Goal: Task Accomplishment & Management: Manage account settings

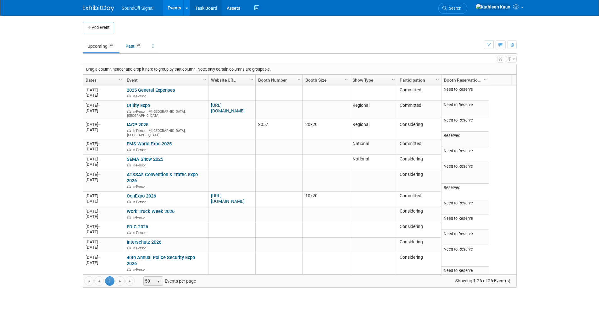
click at [206, 4] on link "Task Board" at bounding box center [206, 8] width 32 height 16
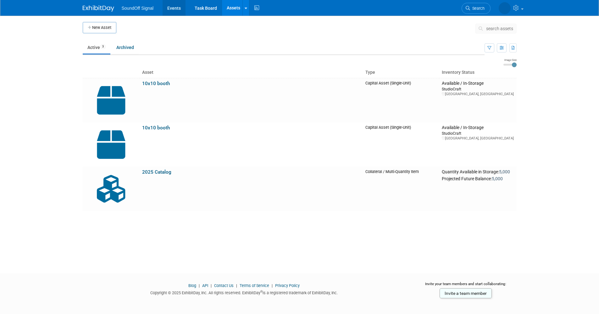
click at [174, 8] on link "Events" at bounding box center [173, 8] width 23 height 16
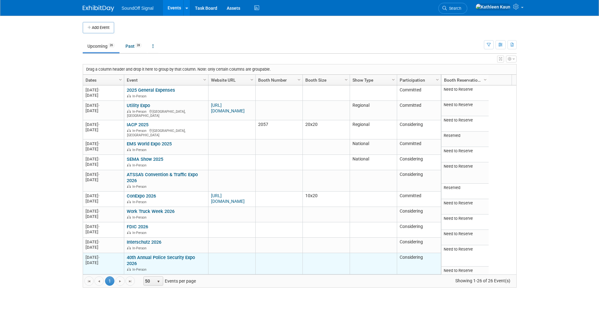
click at [140, 255] on link "40th Annual Police Security Expo 2026" at bounding box center [161, 261] width 68 height 12
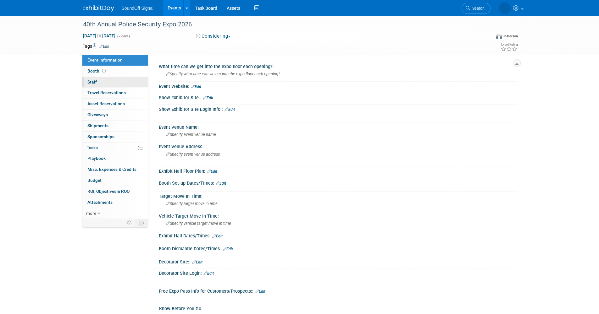
click at [90, 83] on span "Staff 0" at bounding box center [91, 81] width 9 height 5
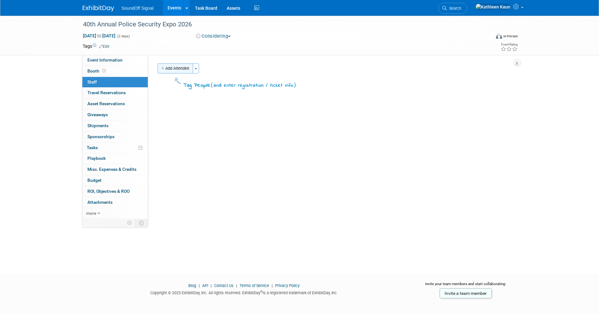
click at [179, 68] on button "Add Attendee" at bounding box center [175, 68] width 36 height 10
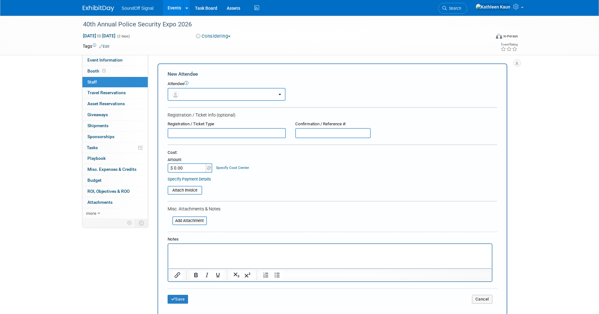
click at [229, 97] on button "button" at bounding box center [226, 94] width 118 height 13
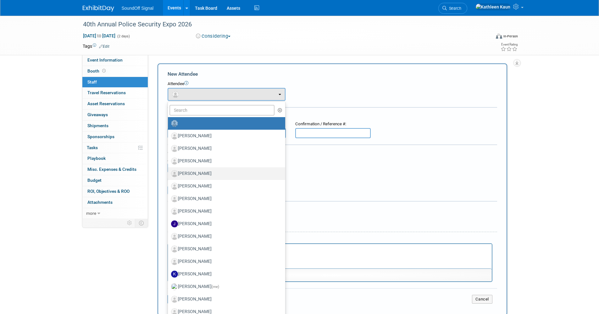
click at [213, 172] on label "Doug Baker" at bounding box center [225, 174] width 108 height 10
click at [169, 172] on input "Doug Baker" at bounding box center [167, 173] width 4 height 4
select select "0478b149-815f-4d5d-bd31-2a8e0bdca9a8"
select select "200"
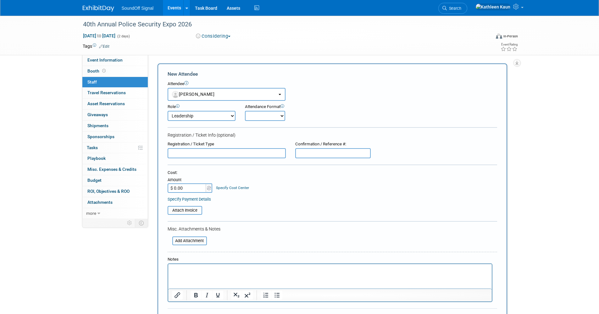
click at [256, 116] on select "Onsite Remote" at bounding box center [265, 116] width 40 height 10
click at [245, 111] on select "Onsite Remote" at bounding box center [265, 116] width 40 height 10
click at [283, 106] on icon at bounding box center [282, 106] width 4 height 4
click at [303, 106] on div "Attendance Format Attendance Format (optional) The format of this attendee’s pr…" at bounding box center [282, 107] width 75 height 6
click at [196, 156] on input "text" at bounding box center [226, 153] width 118 height 10
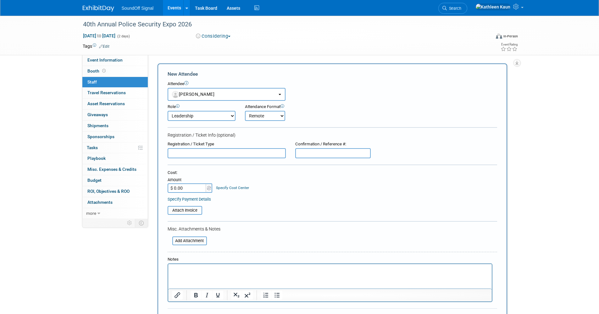
click at [283, 116] on select "Onsite Remote" at bounding box center [265, 116] width 40 height 10
select select "1"
click at [245, 111] on select "Onsite Remote" at bounding box center [265, 116] width 40 height 10
click at [222, 150] on input "text" at bounding box center [226, 153] width 118 height 10
type input "waiting to confirm attendance"
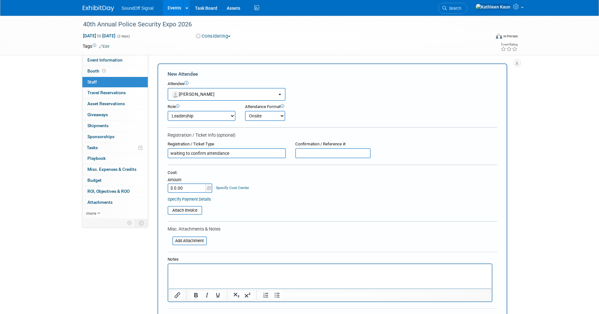
click at [222, 188] on link "Specify Cost Center" at bounding box center [232, 188] width 33 height 4
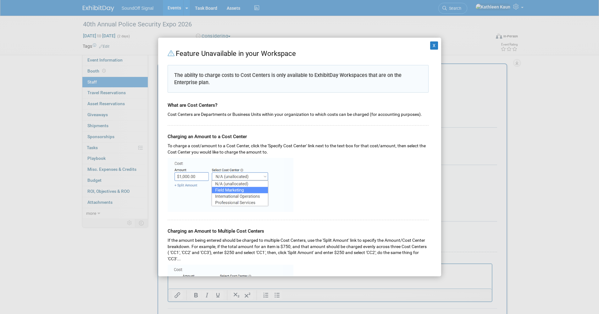
click at [314, 186] on div at bounding box center [297, 184] width 261 height 57
click at [430, 47] on button "X" at bounding box center [434, 45] width 8 height 8
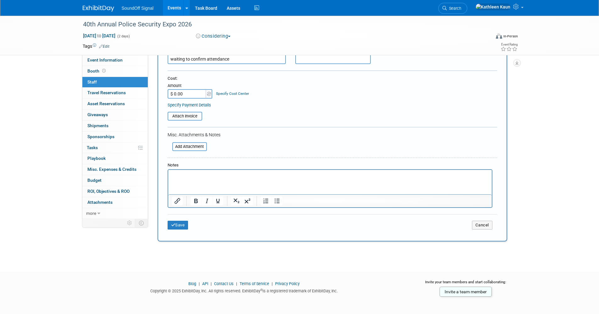
scroll to position [96, 0]
click at [96, 215] on span "more" at bounding box center [91, 213] width 10 height 5
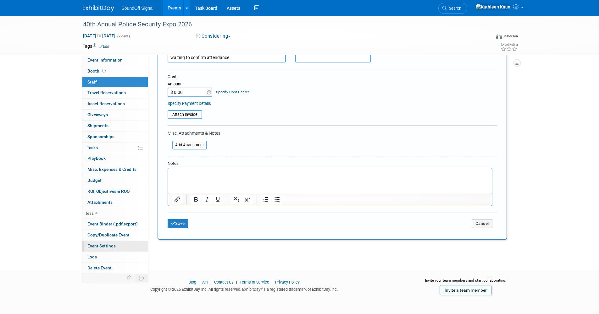
click at [105, 246] on span "Event Settings" at bounding box center [101, 245] width 28 height 5
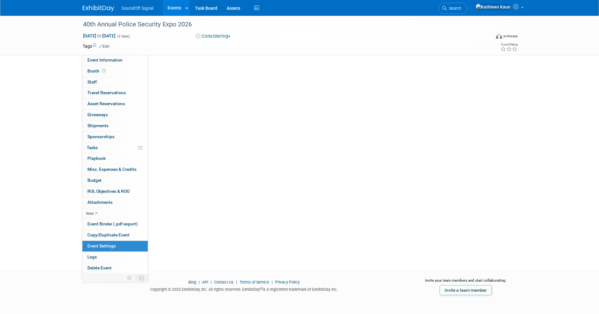
scroll to position [0, 0]
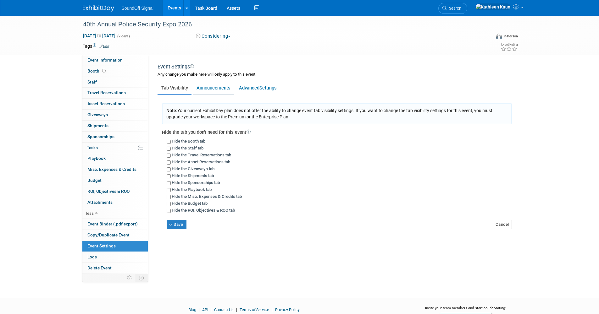
click at [215, 85] on link "Announcements" at bounding box center [213, 88] width 41 height 12
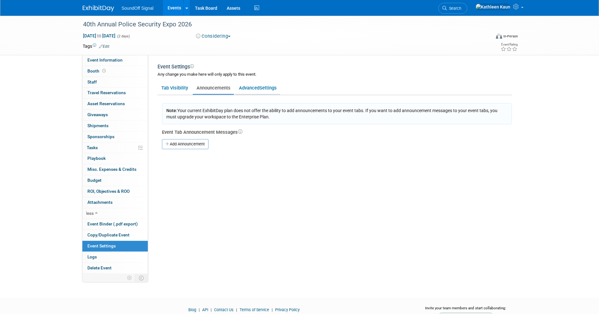
click at [263, 89] on span "Settings" at bounding box center [267, 88] width 17 height 6
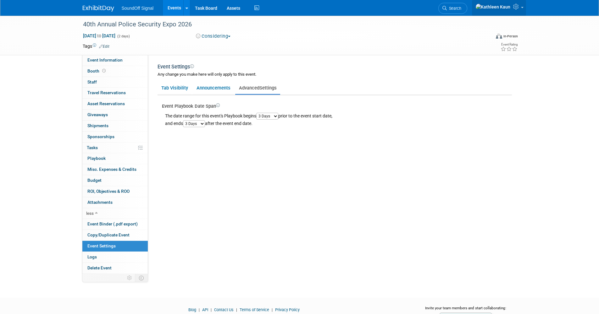
click at [516, 8] on icon at bounding box center [516, 7] width 7 height 6
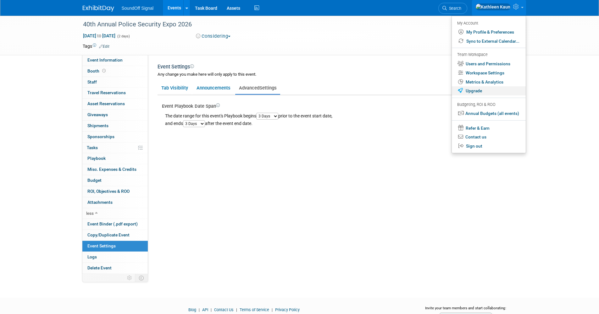
click at [476, 89] on link "Upgrade" at bounding box center [488, 90] width 74 height 9
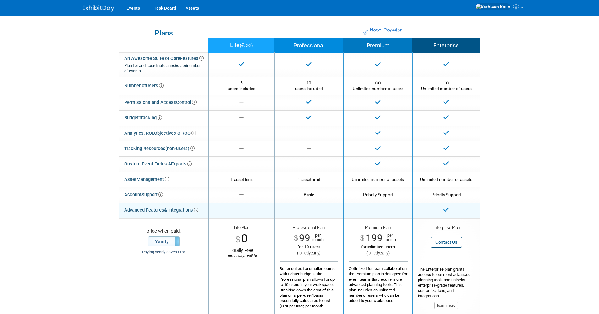
click at [198, 211] on icon at bounding box center [196, 210] width 4 height 4
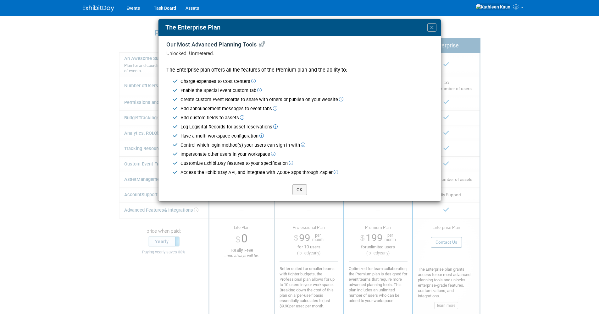
click at [252, 82] on icon at bounding box center [253, 81] width 4 height 4
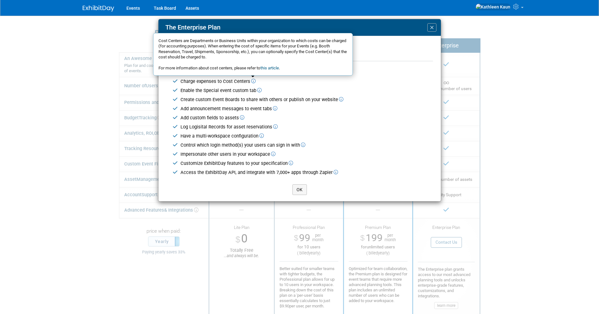
click at [271, 67] on link "this article" at bounding box center [269, 68] width 19 height 5
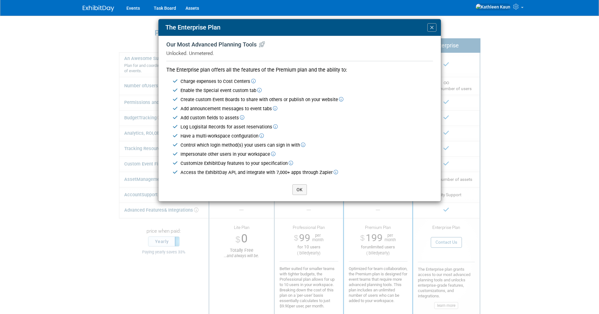
click at [339, 99] on icon at bounding box center [341, 99] width 4 height 4
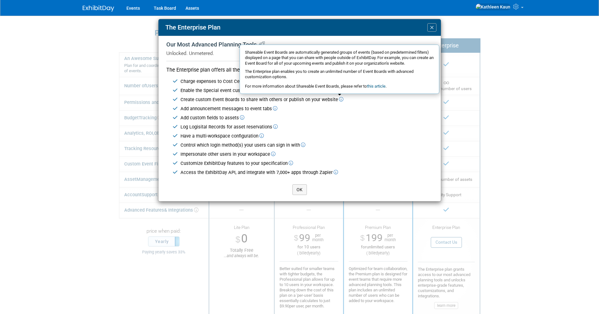
click at [274, 109] on icon at bounding box center [275, 109] width 4 height 4
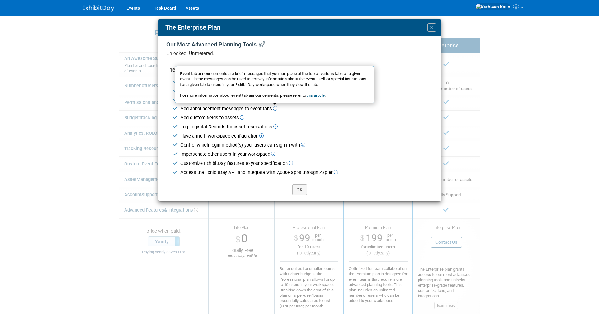
click at [241, 118] on icon at bounding box center [242, 118] width 4 height 4
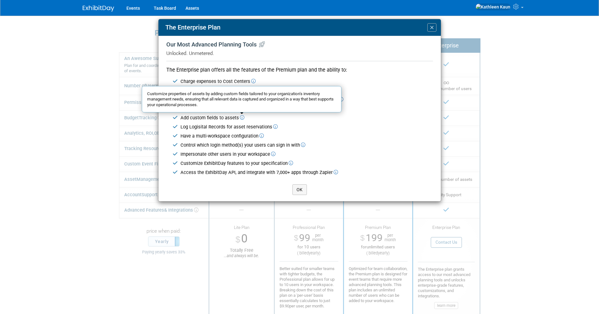
click at [433, 28] on span "×" at bounding box center [431, 27] width 4 height 8
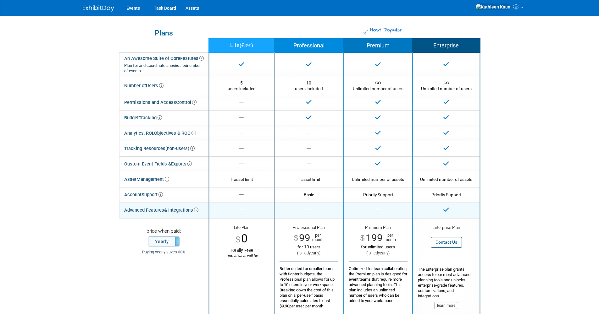
click at [378, 212] on icon at bounding box center [377, 210] width 4 height 4
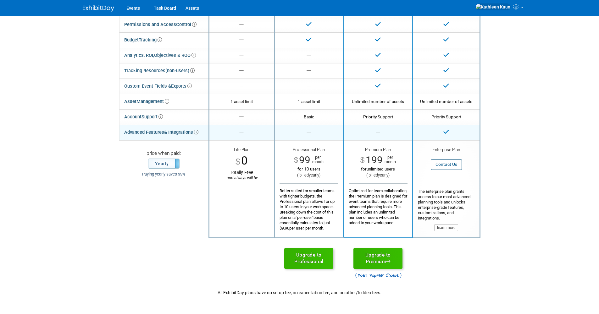
scroll to position [31, 0]
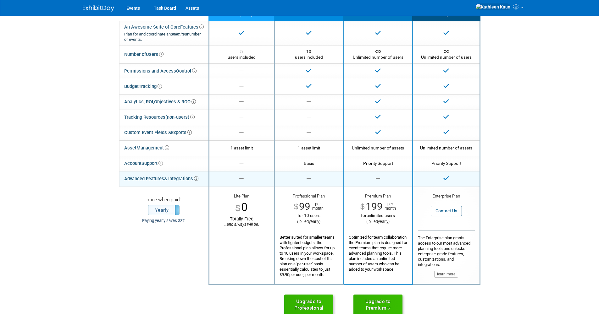
click at [198, 180] on icon at bounding box center [196, 179] width 4 height 4
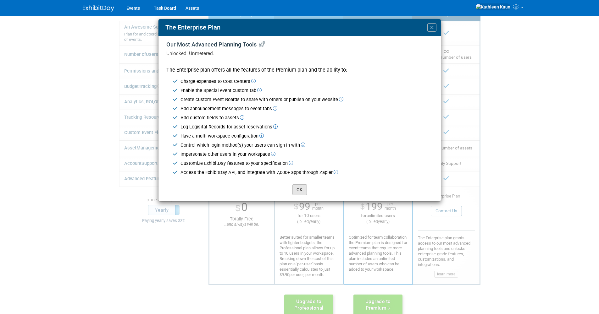
click at [300, 190] on button "OK" at bounding box center [299, 189] width 14 height 11
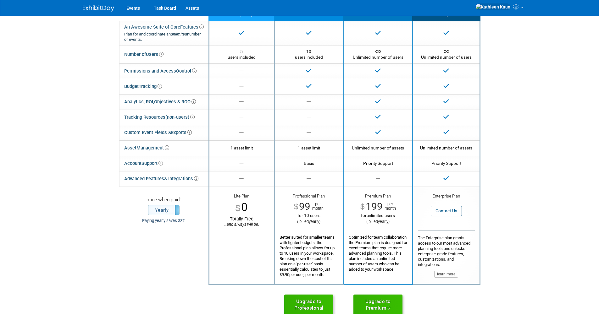
click at [384, 241] on div "Optimized for team collaboration, the Premium plan is designed for event teams …" at bounding box center [377, 251] width 59 height 42
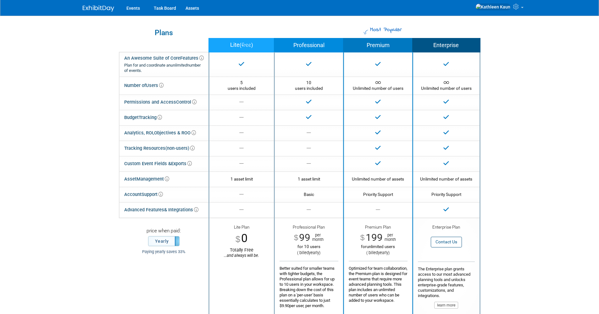
scroll to position [0, 0]
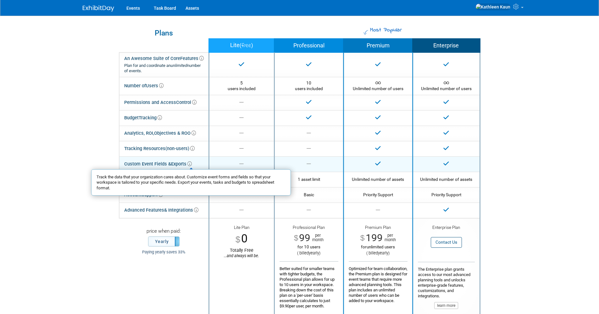
click at [190, 164] on icon at bounding box center [189, 164] width 4 height 4
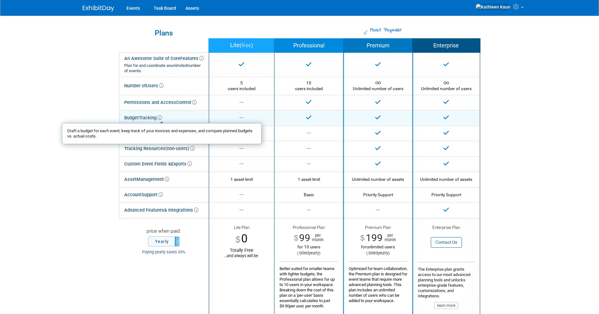
click at [160, 118] on icon at bounding box center [159, 118] width 4 height 4
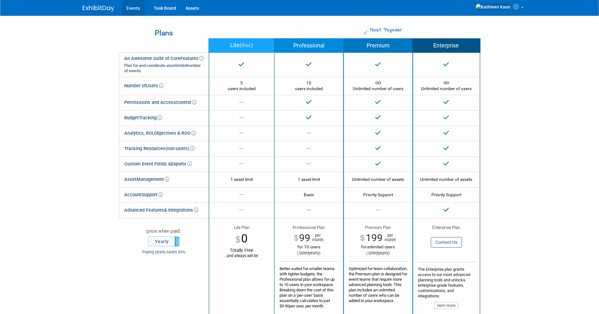
click at [132, 7] on link "Events" at bounding box center [133, 8] width 23 height 16
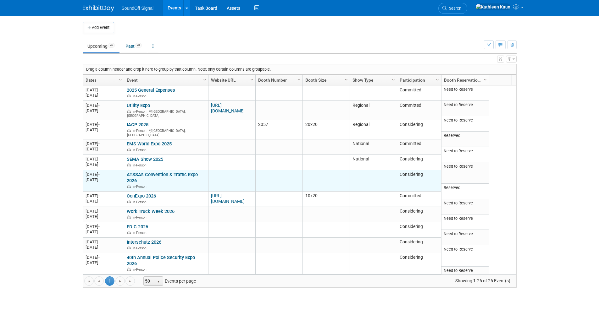
click at [133, 172] on link "ATSSA's Convention & Traffic Expo 2026" at bounding box center [162, 178] width 71 height 12
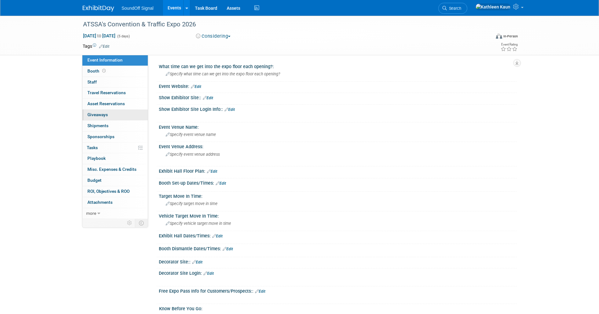
click at [107, 115] on span "Giveaways 0" at bounding box center [97, 114] width 20 height 5
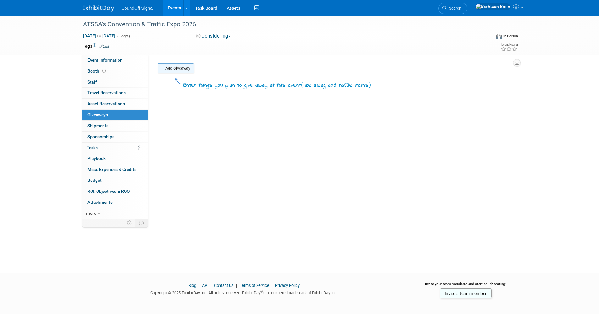
click at [164, 68] on icon at bounding box center [163, 69] width 4 height 4
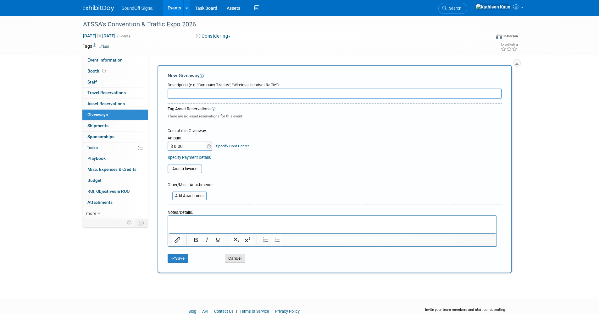
click at [235, 259] on button "Cancel" at bounding box center [235, 258] width 20 height 9
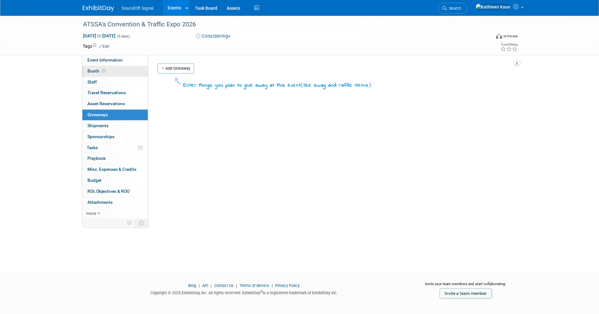
click at [98, 68] on link "Booth" at bounding box center [114, 71] width 65 height 11
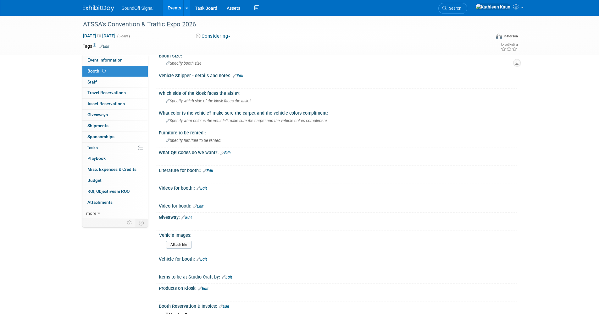
scroll to position [63, 0]
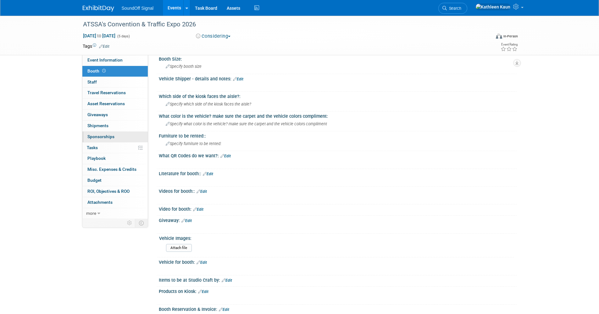
click at [97, 137] on span "Sponsorships 0" at bounding box center [100, 136] width 27 height 5
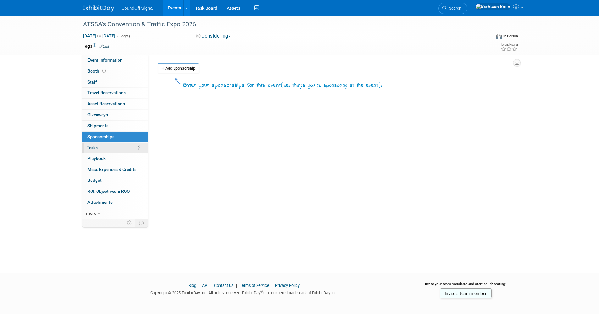
click at [101, 149] on link "0% Tasks 0%" at bounding box center [114, 148] width 65 height 11
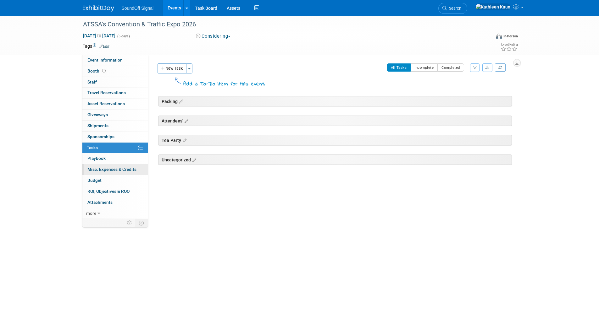
click at [105, 170] on span "Misc. Expenses & Credits 0" at bounding box center [111, 169] width 49 height 5
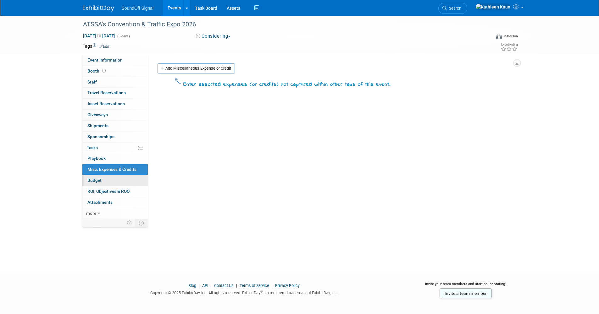
click at [97, 179] on span "Budget" at bounding box center [94, 180] width 14 height 5
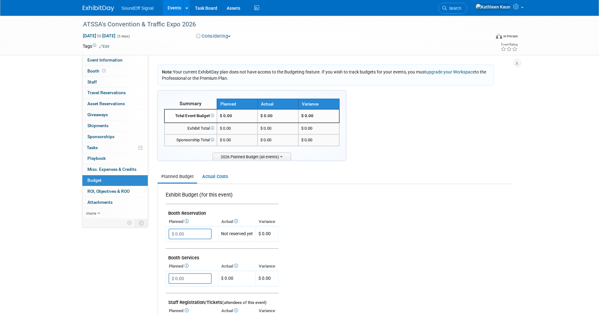
scroll to position [31, 0]
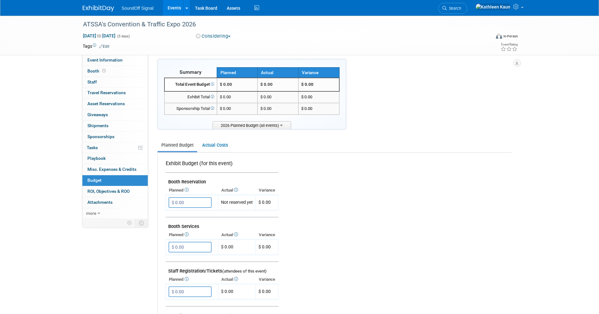
click at [237, 189] on icon at bounding box center [235, 190] width 5 height 4
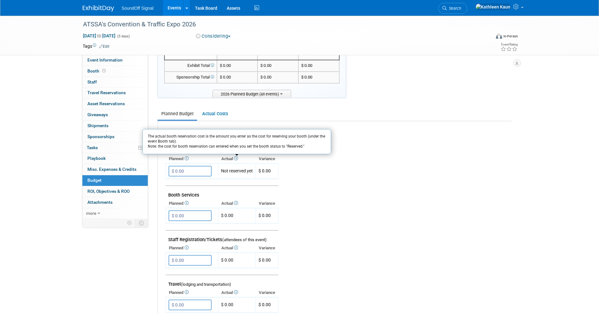
scroll to position [0, 0]
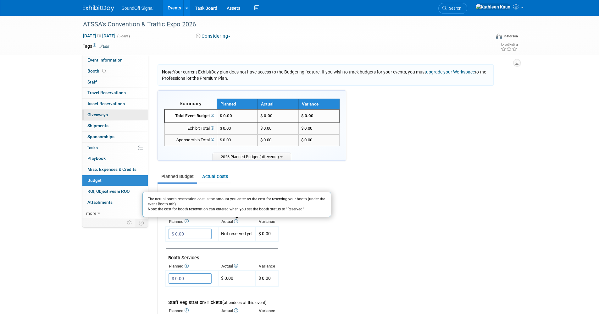
click at [98, 113] on span "Giveaways 0" at bounding box center [97, 114] width 20 height 5
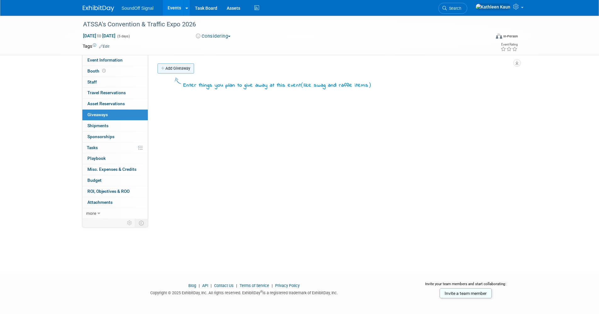
click at [177, 68] on link "Add Giveaway" at bounding box center [175, 68] width 36 height 10
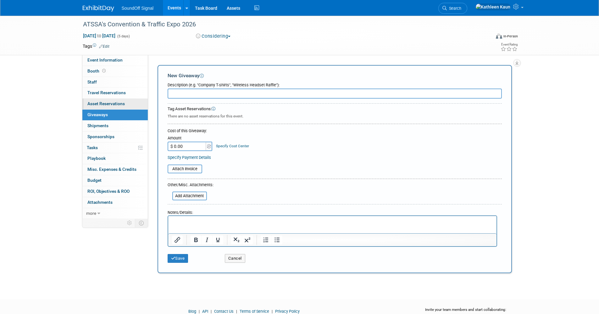
click at [103, 101] on span "Asset Reservations 0" at bounding box center [105, 103] width 37 height 5
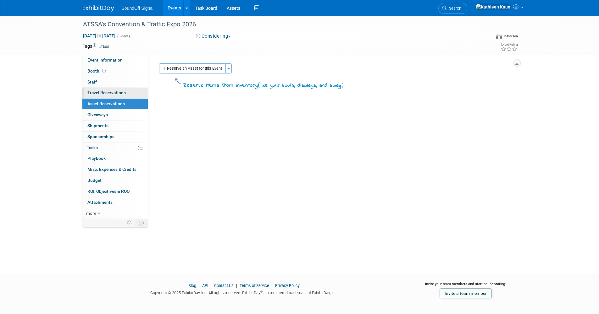
click at [103, 93] on span "Travel Reservations 0" at bounding box center [106, 92] width 38 height 5
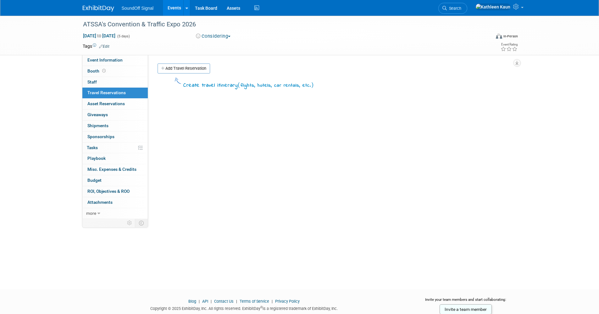
click at [105, 46] on link "Edit" at bounding box center [104, 46] width 10 height 4
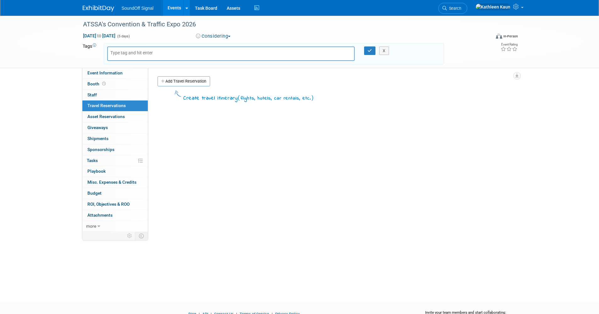
click at [374, 194] on div "Create travel itinerary ( flights, hotels, car rentals, etc. )" at bounding box center [334, 183] width 354 height 189
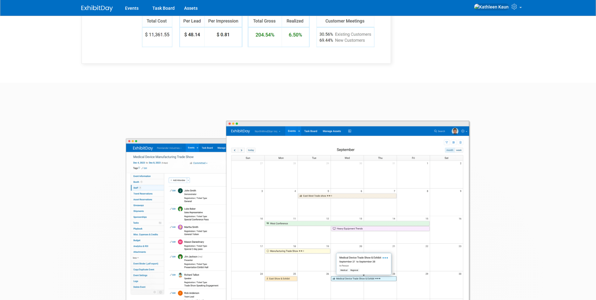
scroll to position [1068, 0]
